Goal: Task Accomplishment & Management: Manage account settings

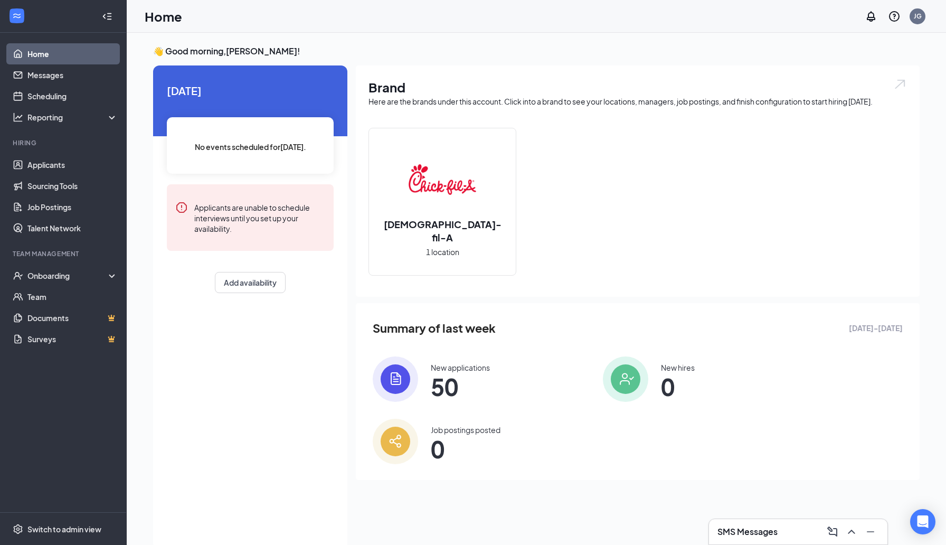
click at [751, 527] on h3 "SMS Messages" at bounding box center [748, 532] width 60 height 12
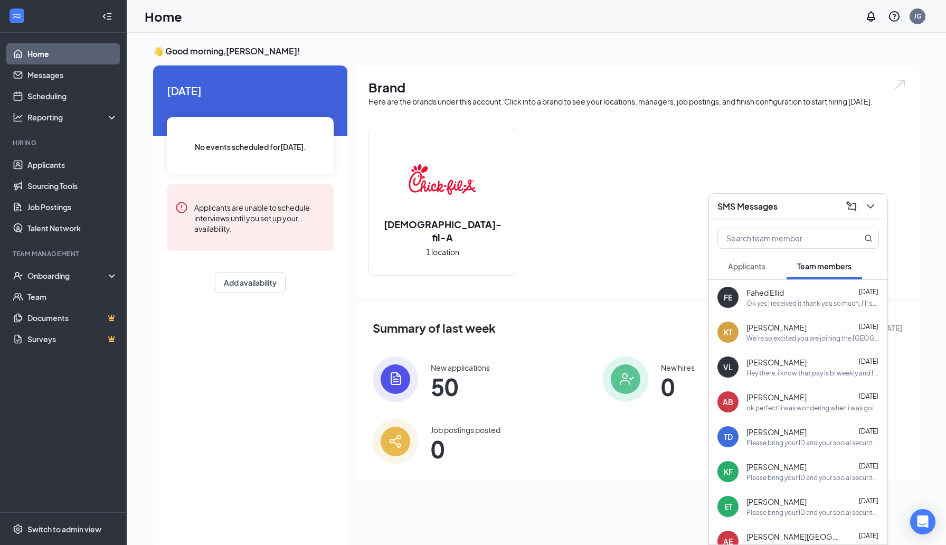
click at [732, 269] on span "Applicants" at bounding box center [746, 266] width 37 height 10
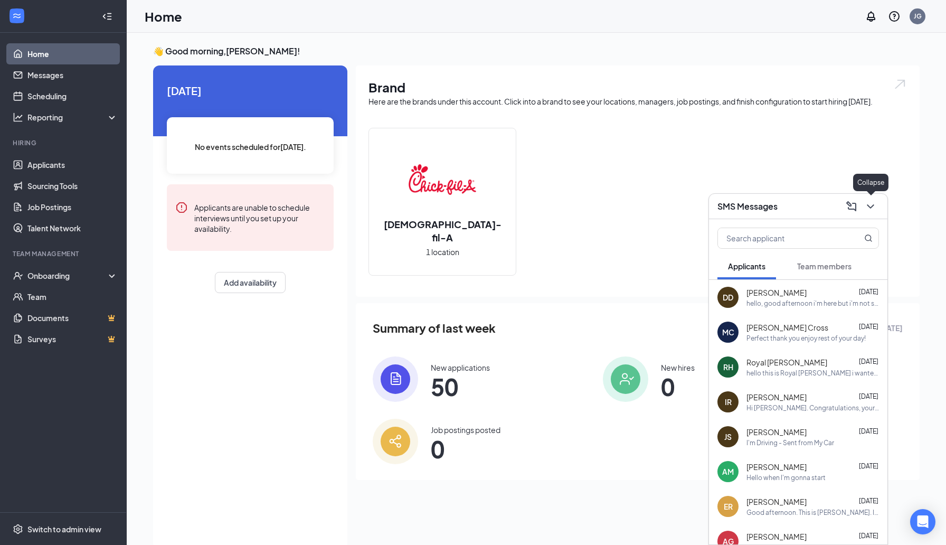
click at [870, 203] on icon "ChevronDown" at bounding box center [870, 206] width 13 height 13
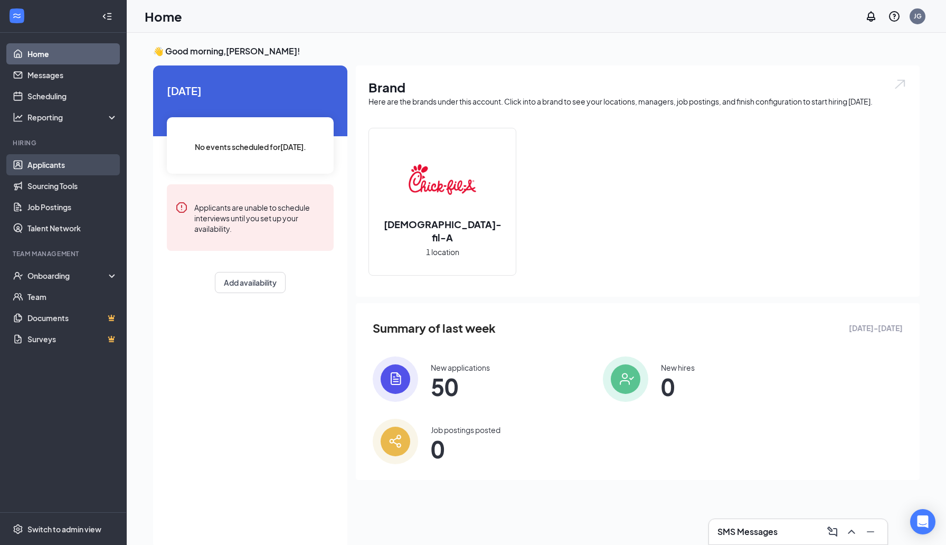
click at [88, 169] on link "Applicants" at bounding box center [72, 164] width 90 height 21
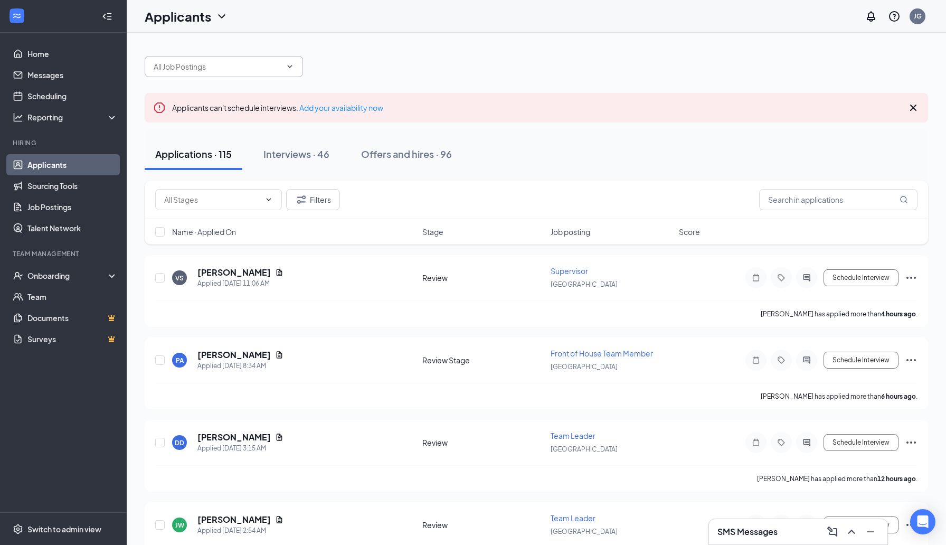
click at [236, 70] on input "text" at bounding box center [218, 67] width 128 height 12
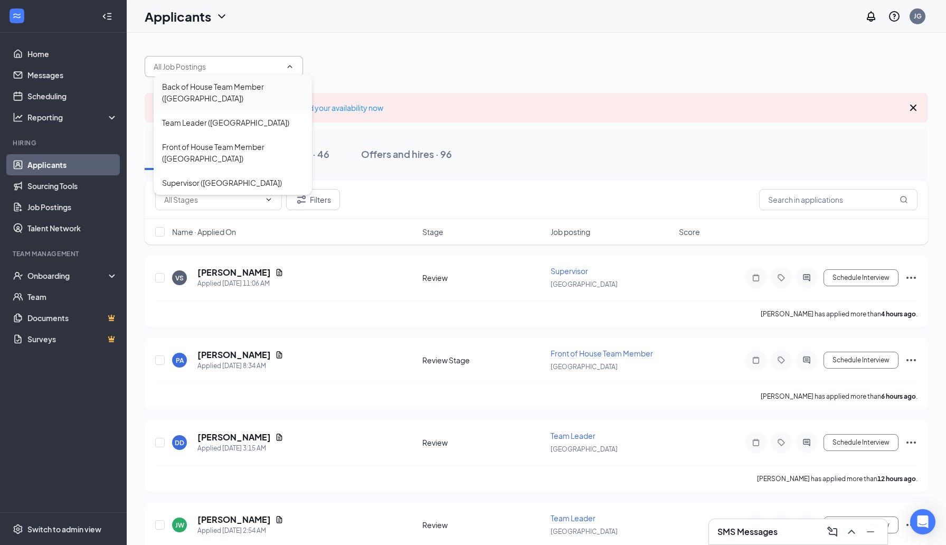
click at [229, 97] on div "Back of House Team Member ([GEOGRAPHIC_DATA])" at bounding box center [232, 92] width 141 height 23
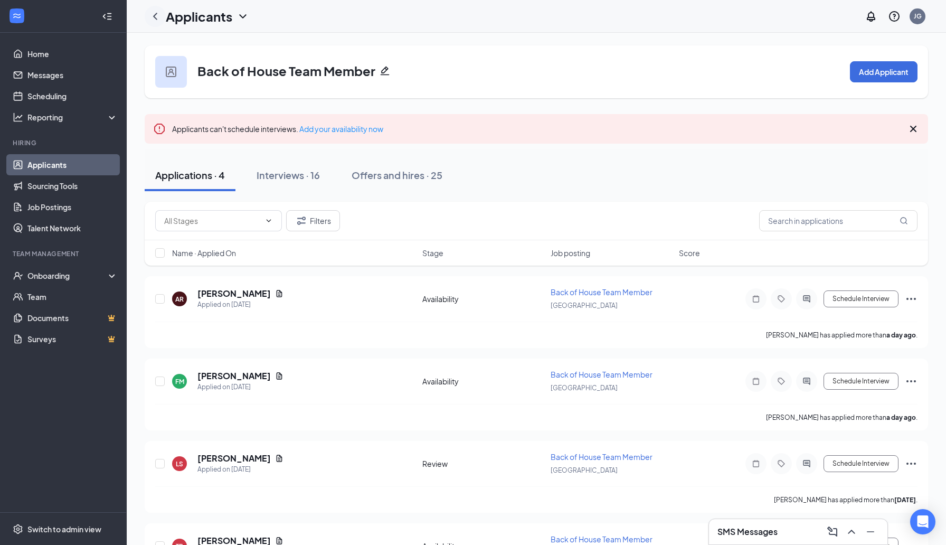
click at [156, 17] on icon "ChevronLeft" at bounding box center [155, 16] width 13 height 13
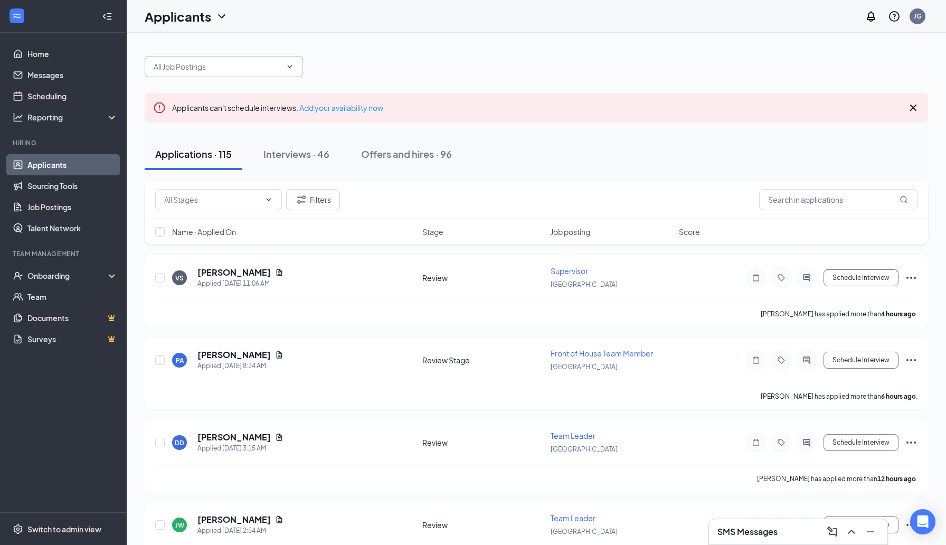
click at [230, 73] on span at bounding box center [224, 66] width 158 height 21
click at [287, 70] on icon "ChevronDown" at bounding box center [290, 66] width 8 height 8
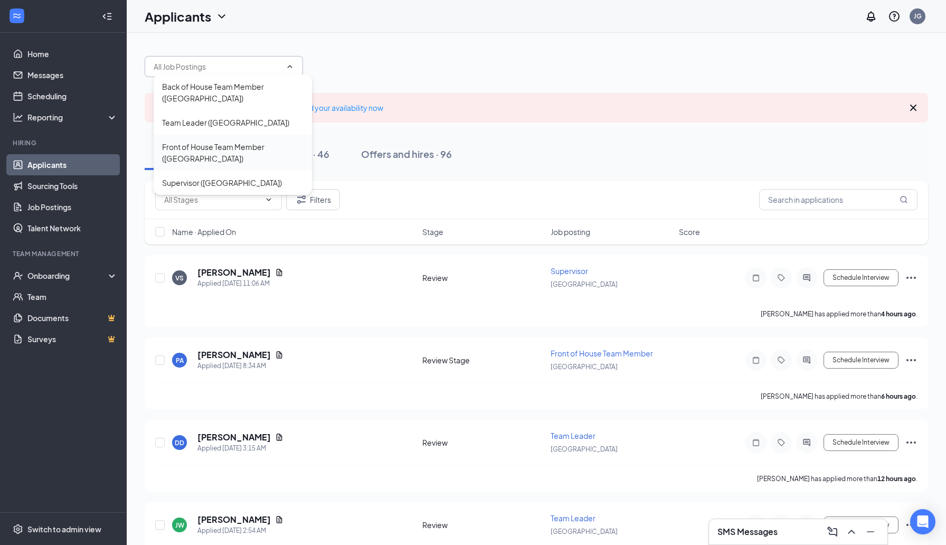
click at [238, 151] on div "Front of House Team Member ([GEOGRAPHIC_DATA])" at bounding box center [232, 152] width 141 height 23
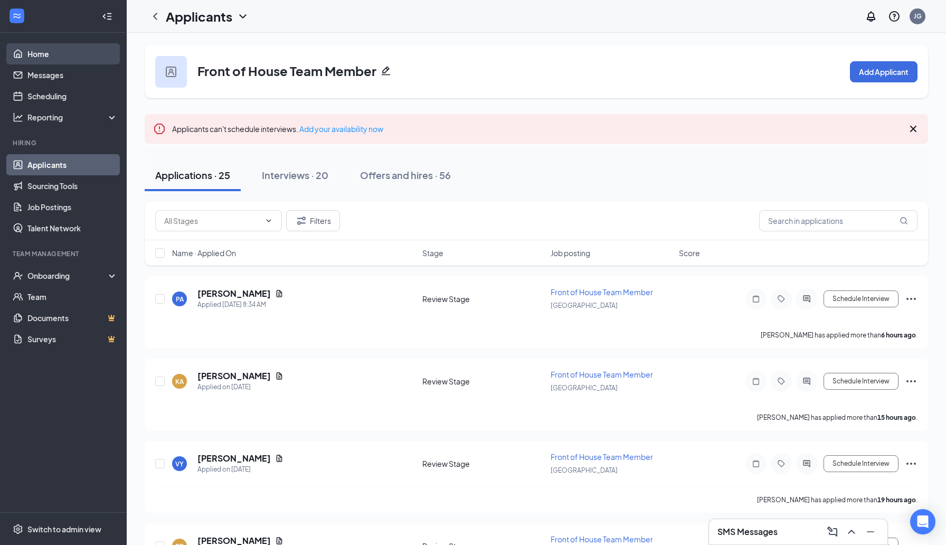
click at [29, 43] on link "Home" at bounding box center [72, 53] width 90 height 21
